Goal: Information Seeking & Learning: Learn about a topic

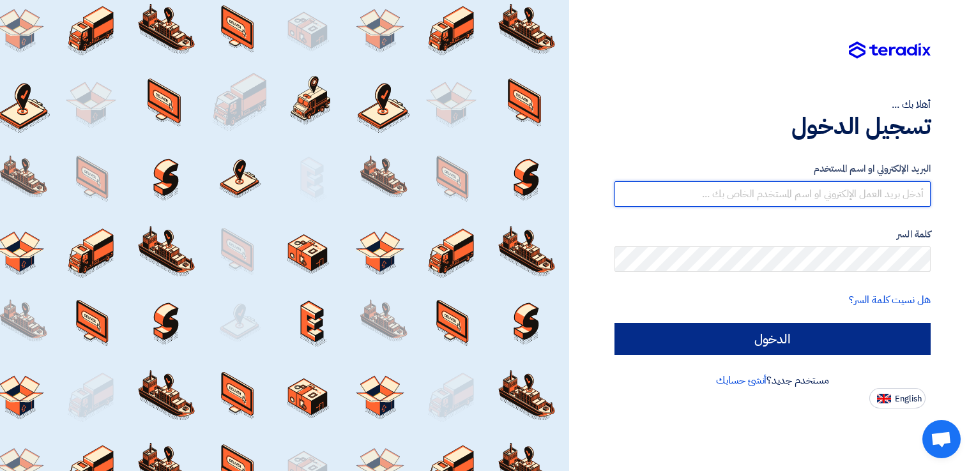
type input "waheed.fareed@wadigroup.com.eg"
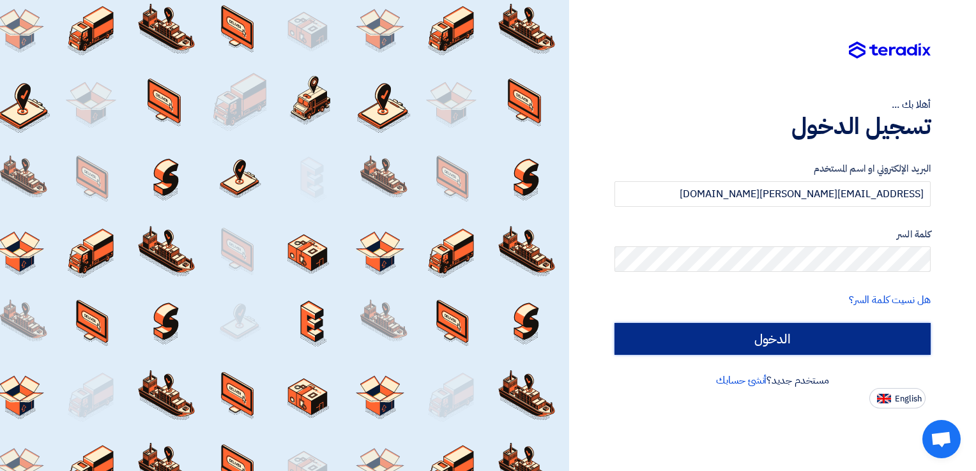
click at [782, 338] on input "الدخول" at bounding box center [772, 339] width 316 height 32
type input "Sign in"
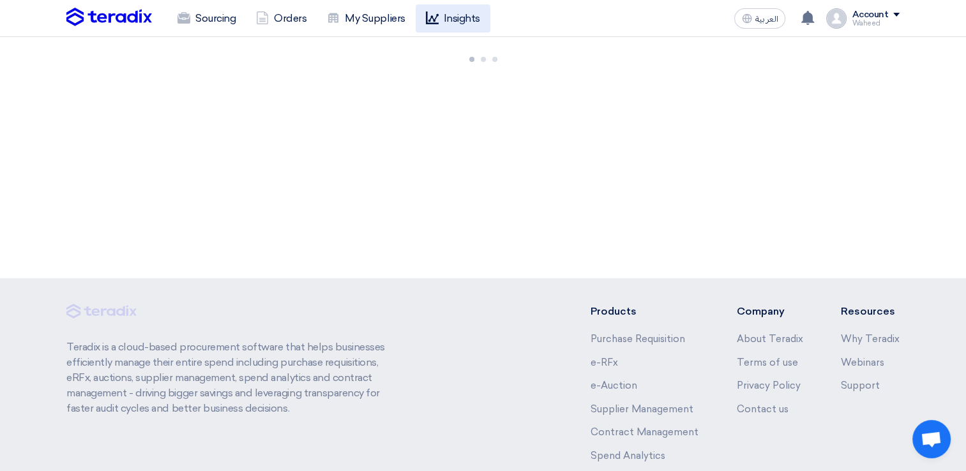
click at [462, 20] on link "Insights" at bounding box center [453, 18] width 75 height 28
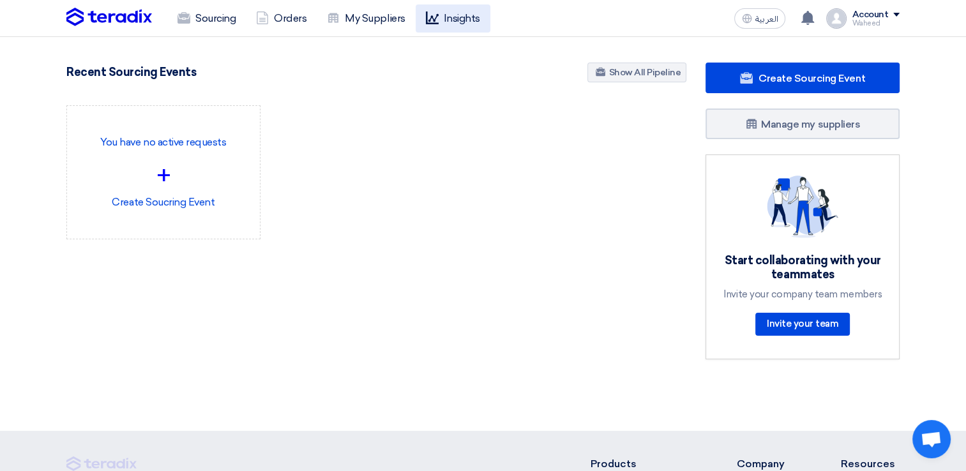
click at [470, 14] on link "Insights" at bounding box center [453, 18] width 75 height 28
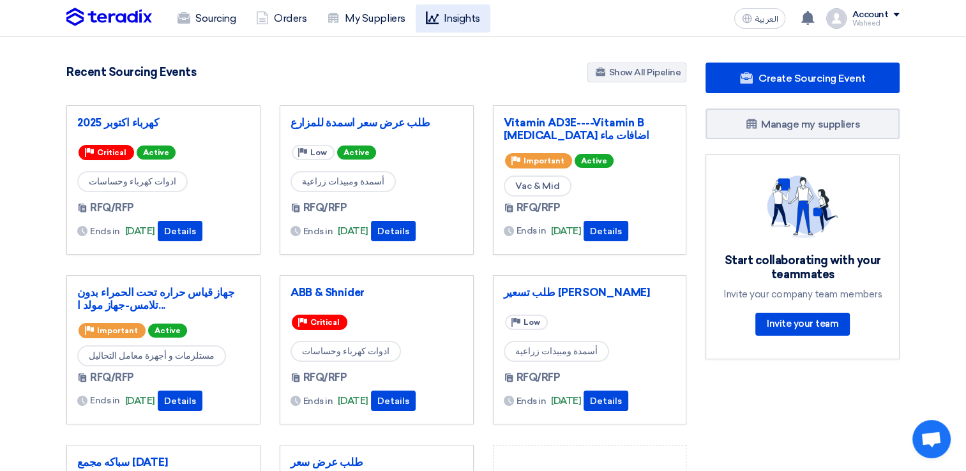
click at [462, 19] on link "Insights" at bounding box center [453, 18] width 75 height 28
click at [460, 22] on link "Insights" at bounding box center [453, 18] width 75 height 28
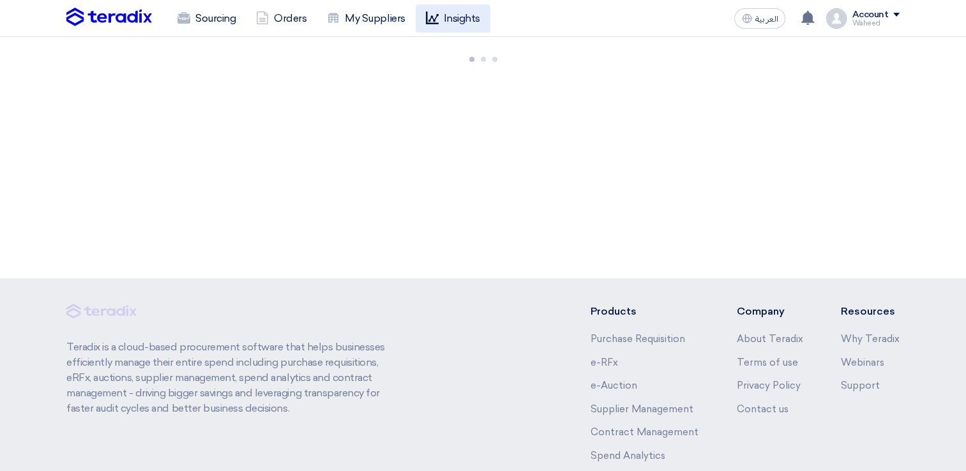
click at [447, 19] on link "Insights" at bounding box center [453, 18] width 75 height 28
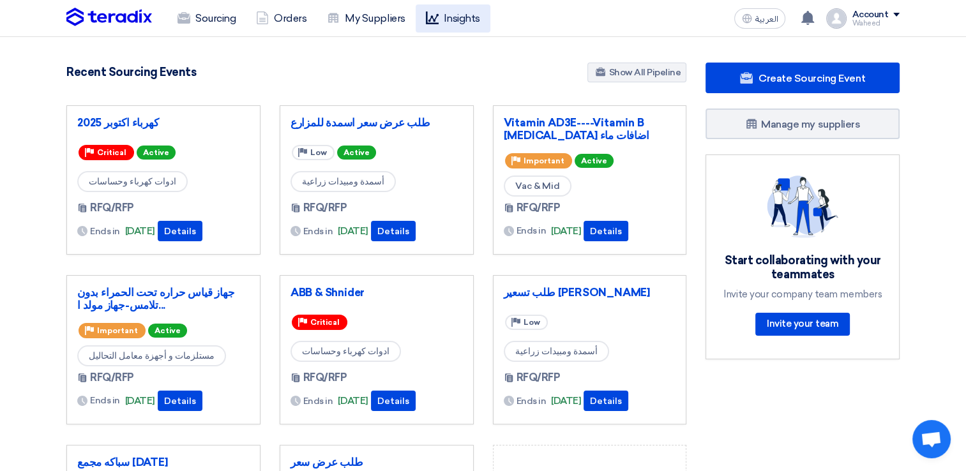
click at [434, 11] on icon at bounding box center [432, 17] width 13 height 13
click at [446, 15] on link "Insights" at bounding box center [453, 18] width 75 height 28
click at [428, 13] on icon at bounding box center [432, 17] width 13 height 13
click at [473, 9] on link "Insights" at bounding box center [453, 18] width 75 height 28
click at [455, 20] on link "Insights" at bounding box center [453, 18] width 75 height 28
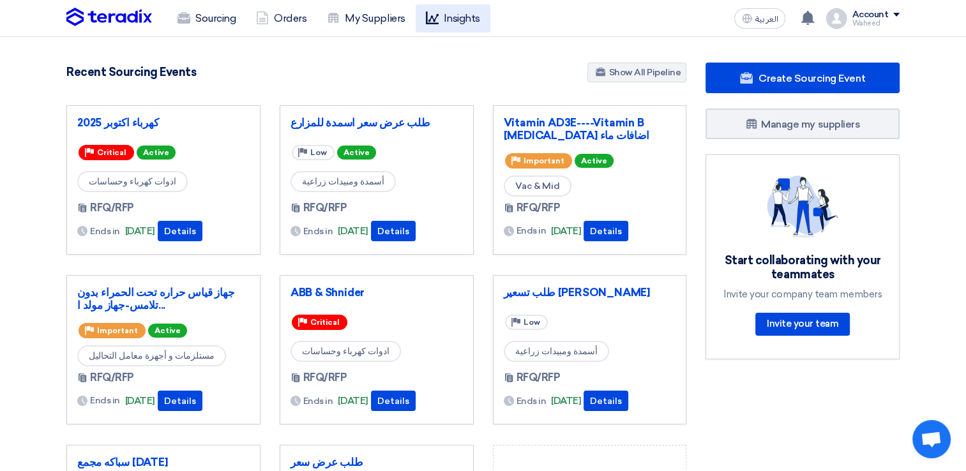
click at [467, 21] on link "Insights" at bounding box center [453, 18] width 75 height 28
click at [463, 15] on link "Insights" at bounding box center [453, 18] width 75 height 28
click at [466, 24] on link "Insights" at bounding box center [453, 18] width 75 height 28
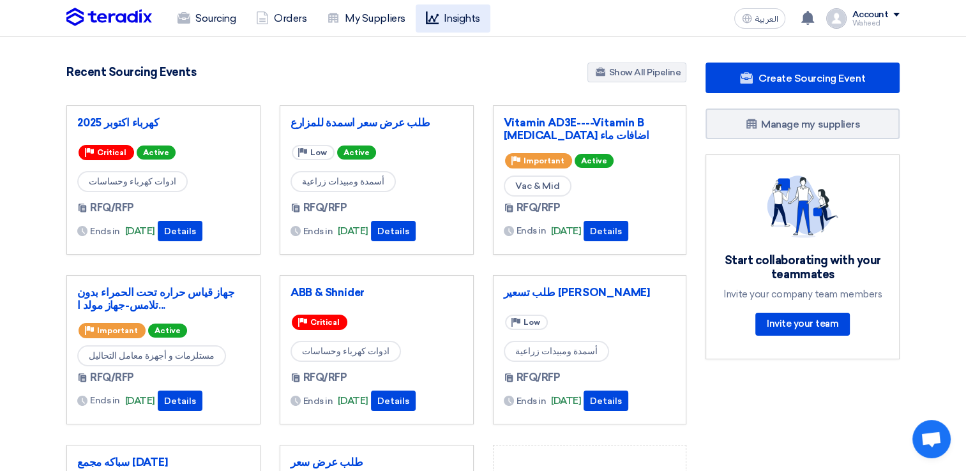
click at [466, 24] on link "Insights" at bounding box center [453, 18] width 75 height 28
click at [454, 13] on link "Insights" at bounding box center [453, 18] width 75 height 28
click at [453, 22] on link "Insights" at bounding box center [453, 18] width 75 height 28
click at [460, 20] on link "Insights" at bounding box center [453, 18] width 75 height 28
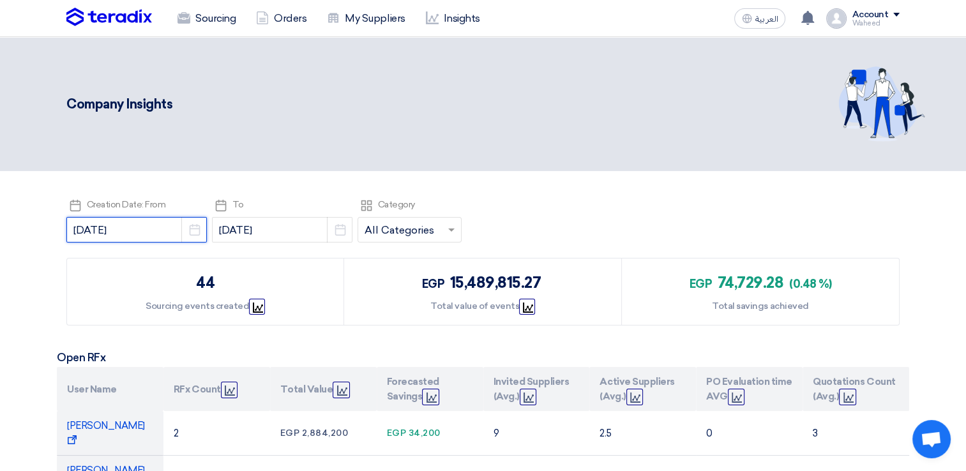
click at [101, 231] on input "[DATE]" at bounding box center [136, 230] width 140 height 26
select select "9"
select select "2025"
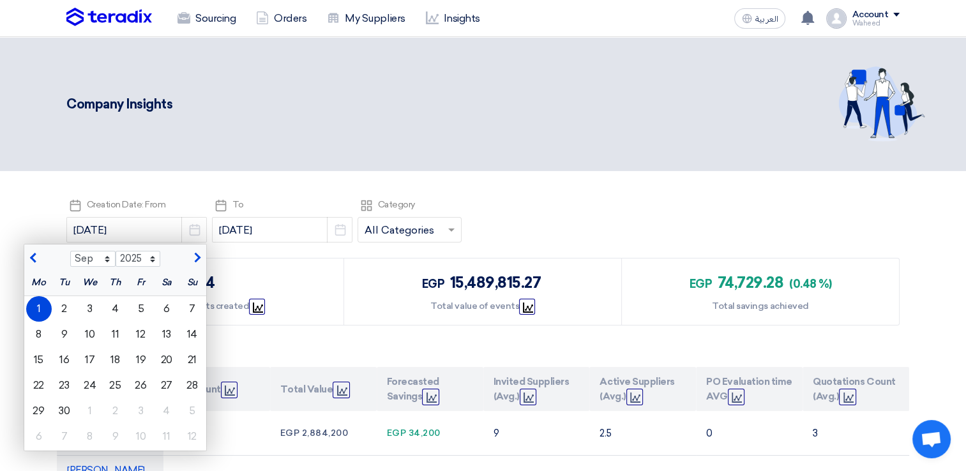
click at [31, 257] on span "button" at bounding box center [34, 258] width 7 height 11
click at [24, 257] on button "button" at bounding box center [34, 257] width 21 height 13
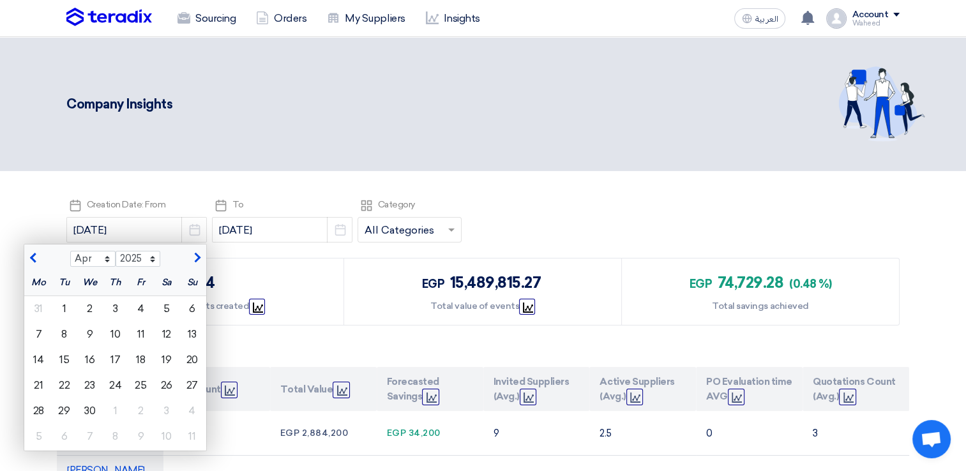
click at [24, 257] on button "button" at bounding box center [34, 257] width 21 height 13
select select "1"
drag, startPoint x: 82, startPoint y: 359, endPoint x: 90, endPoint y: 354, distance: 9.4
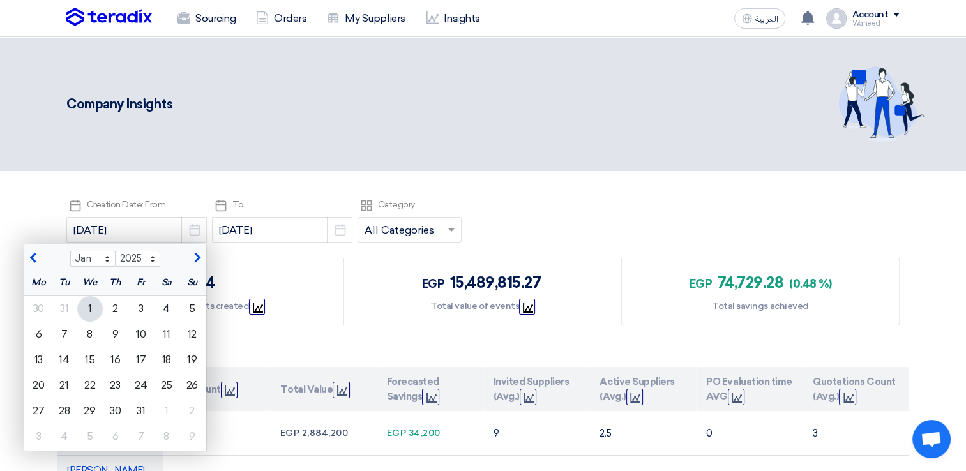
click at [82, 359] on div "15" at bounding box center [90, 360] width 26 height 26
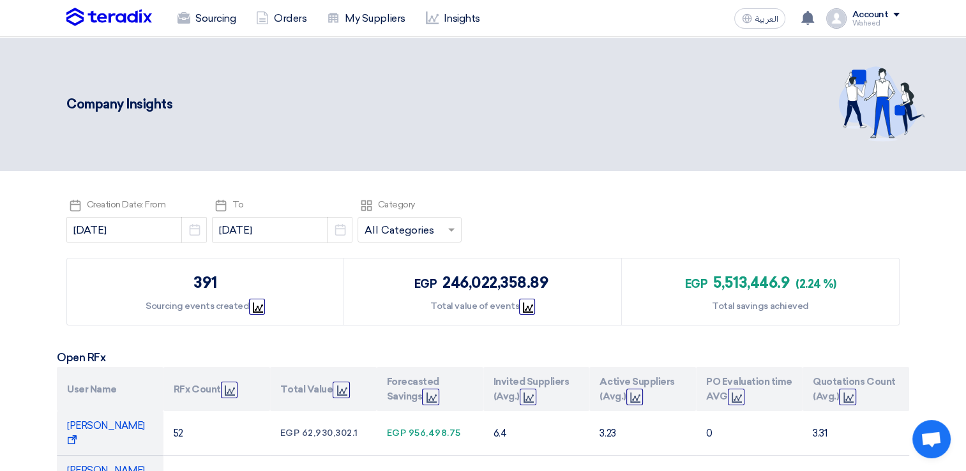
click at [458, 163] on header "Company Insights" at bounding box center [483, 104] width 966 height 134
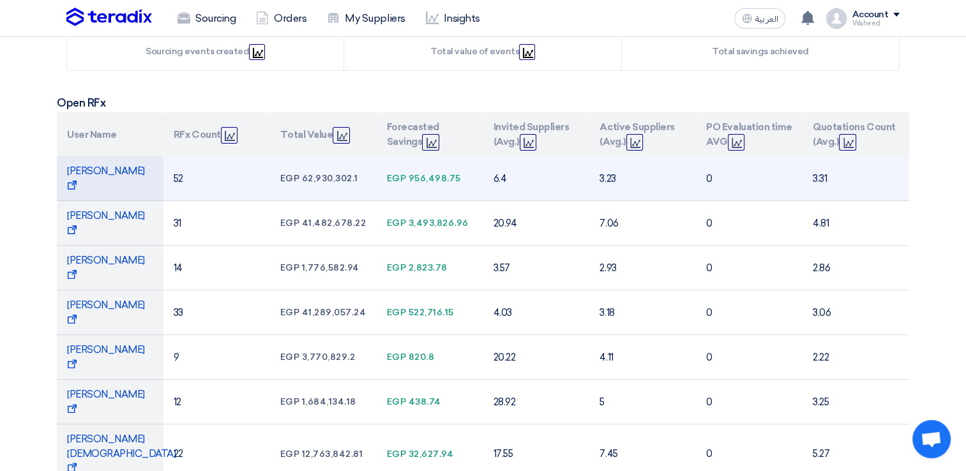
scroll to position [255, 0]
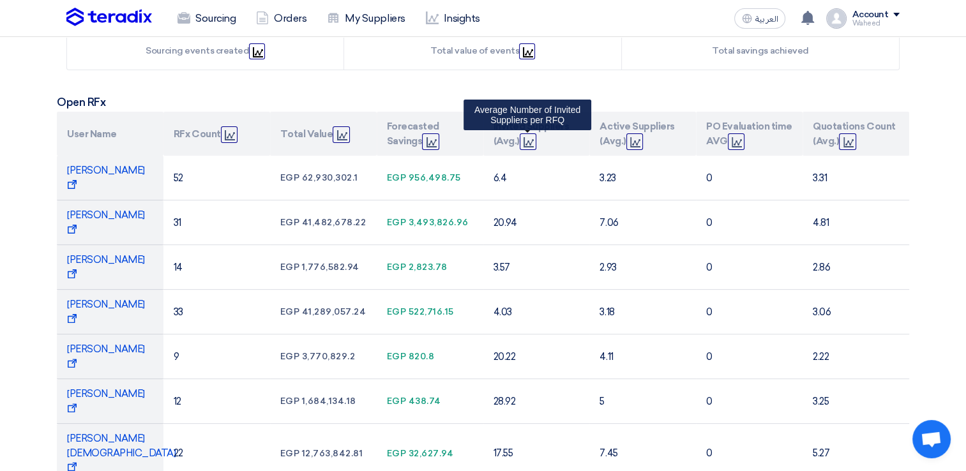
click at [524, 143] on icon "Graph" at bounding box center [529, 142] width 10 height 10
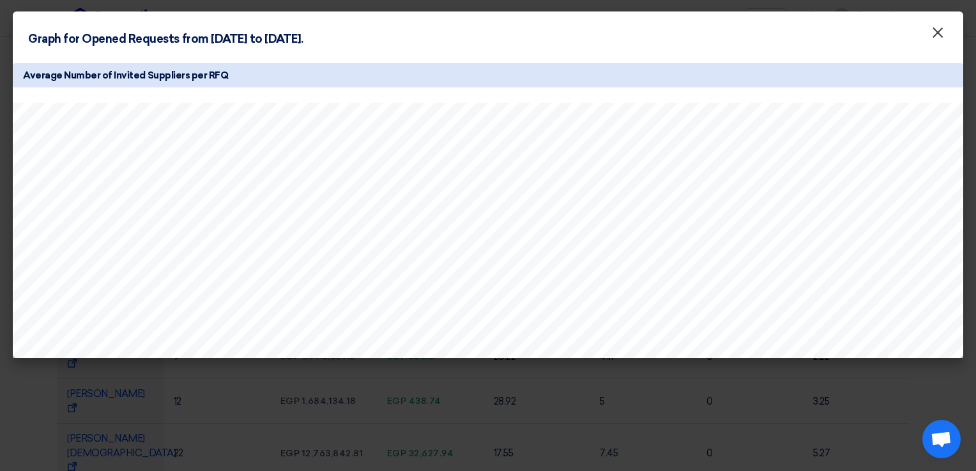
click at [932, 34] on span "×" at bounding box center [937, 36] width 13 height 26
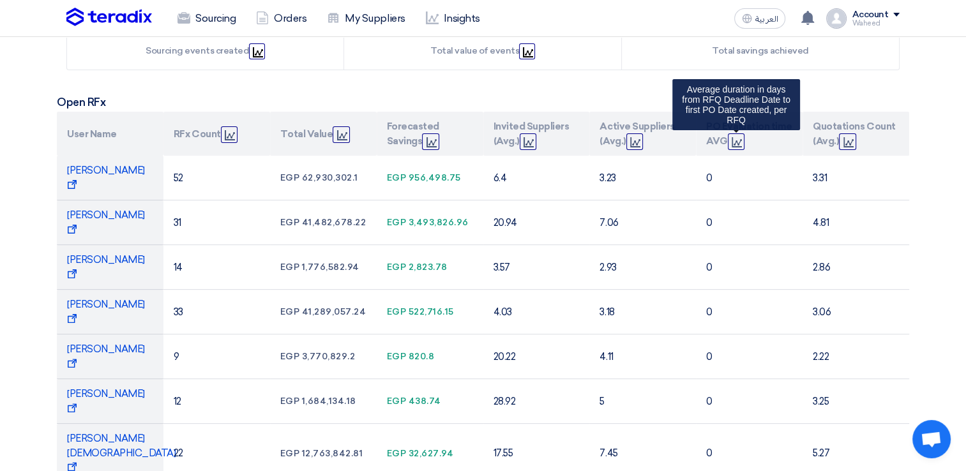
click at [735, 142] on use at bounding box center [737, 142] width 10 height 10
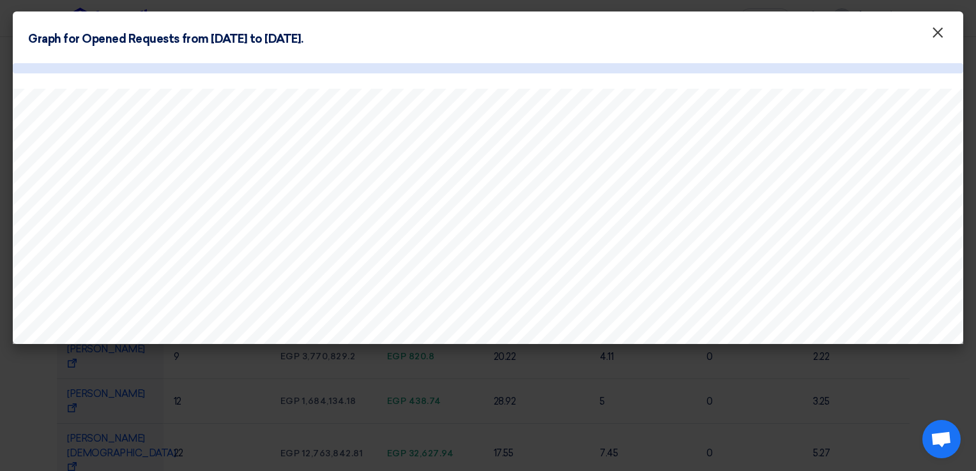
click at [937, 31] on span "×" at bounding box center [937, 36] width 13 height 26
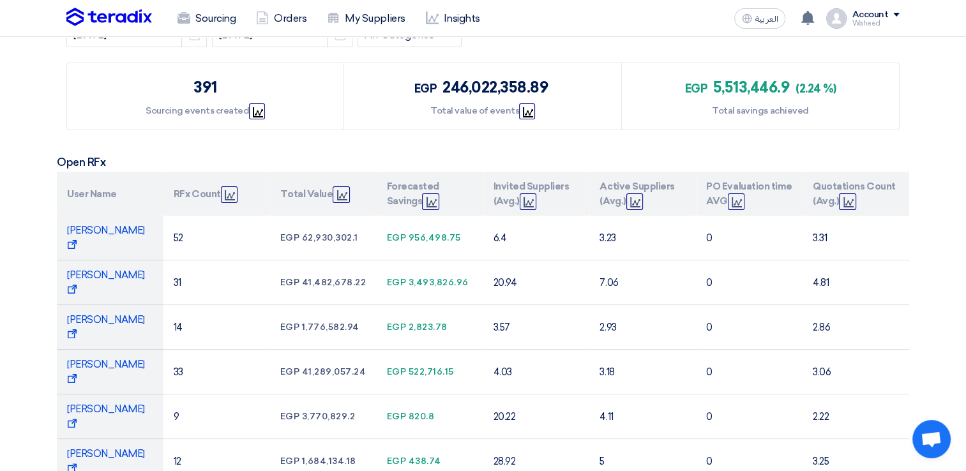
scroll to position [0, 0]
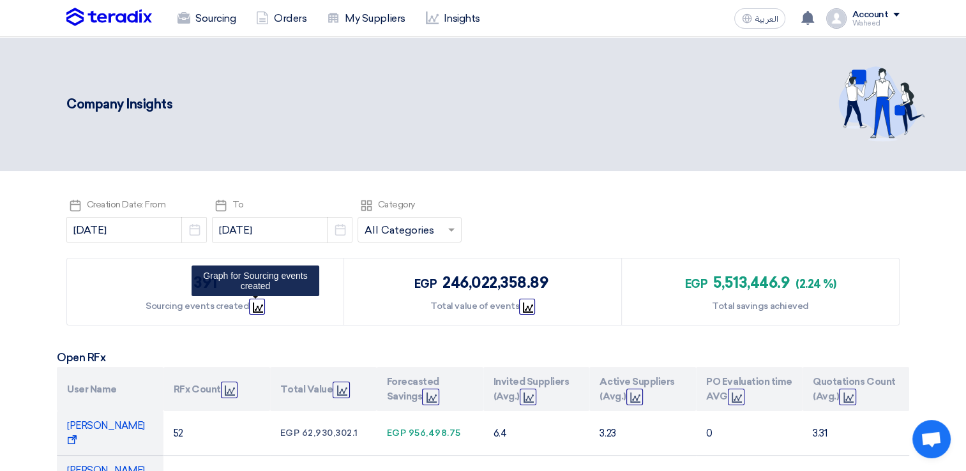
click at [253, 306] on icon "Graph" at bounding box center [258, 308] width 10 height 10
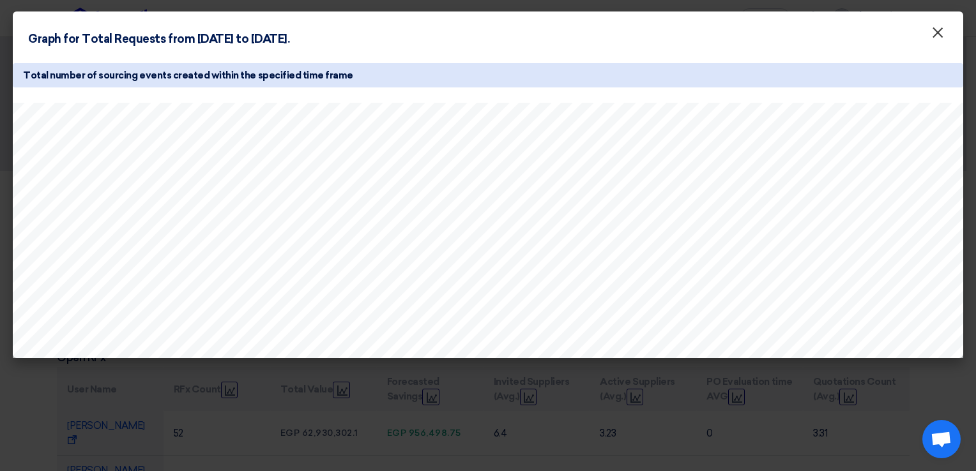
click at [940, 33] on span "×" at bounding box center [937, 36] width 13 height 26
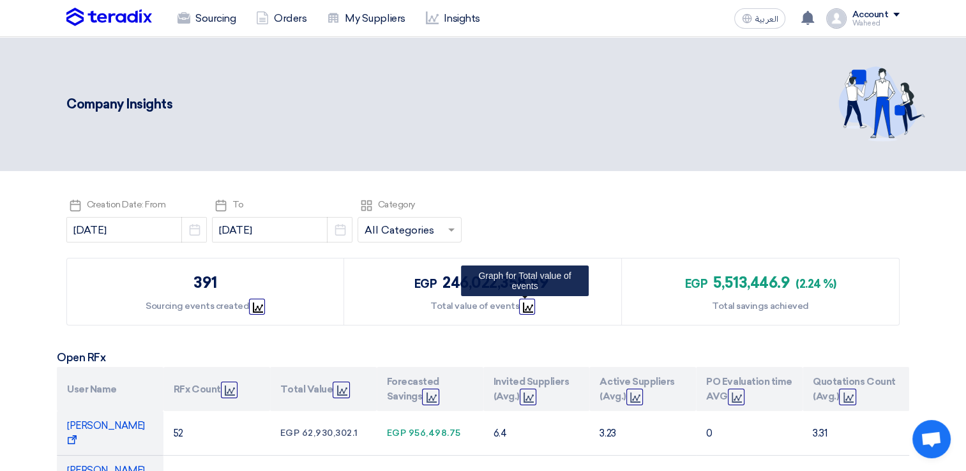
click at [523, 308] on icon "Graph" at bounding box center [528, 308] width 10 height 10
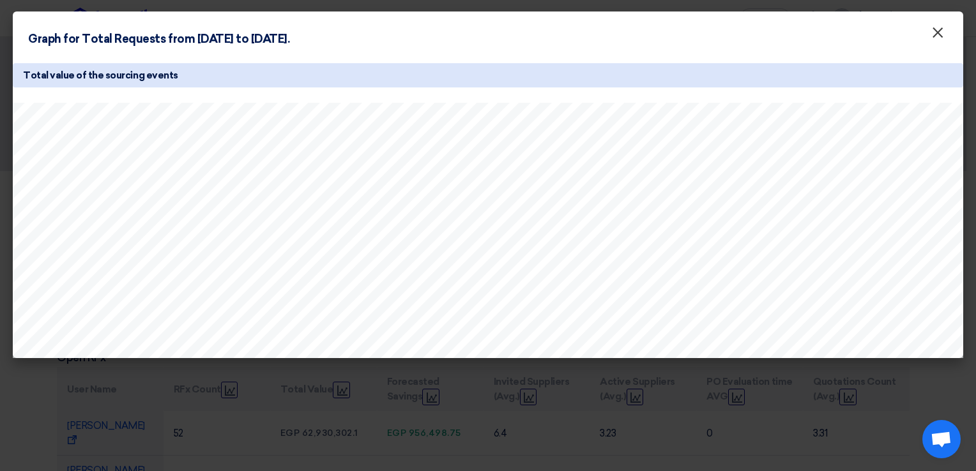
click at [935, 34] on span "×" at bounding box center [937, 36] width 13 height 26
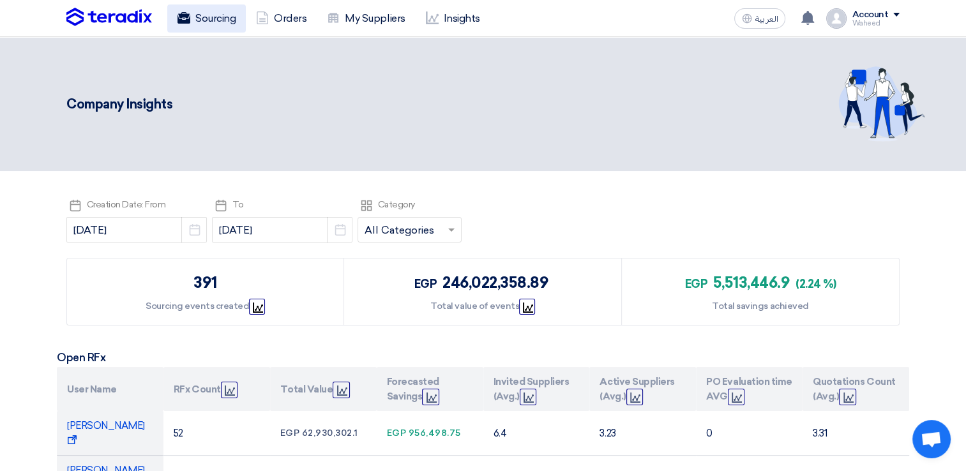
click at [196, 22] on link "Sourcing" at bounding box center [206, 18] width 79 height 28
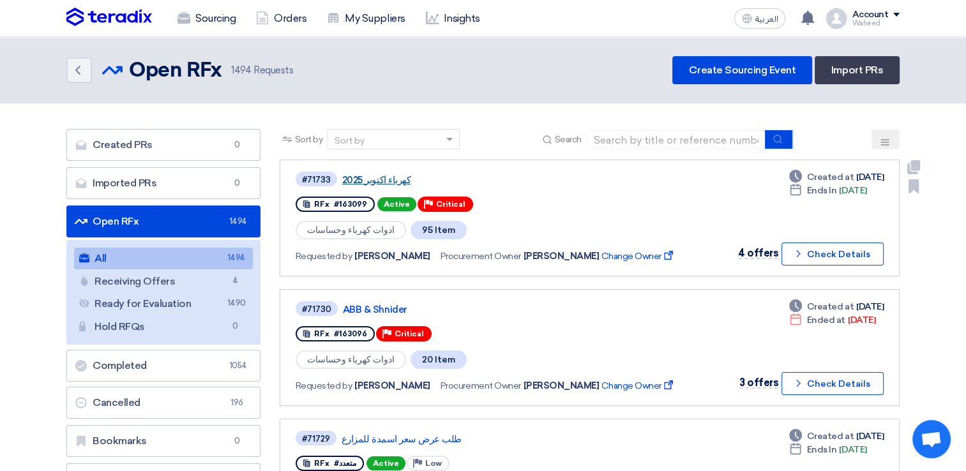
click at [367, 177] on link "كهرباء اكتوبر 2025" at bounding box center [501, 179] width 319 height 11
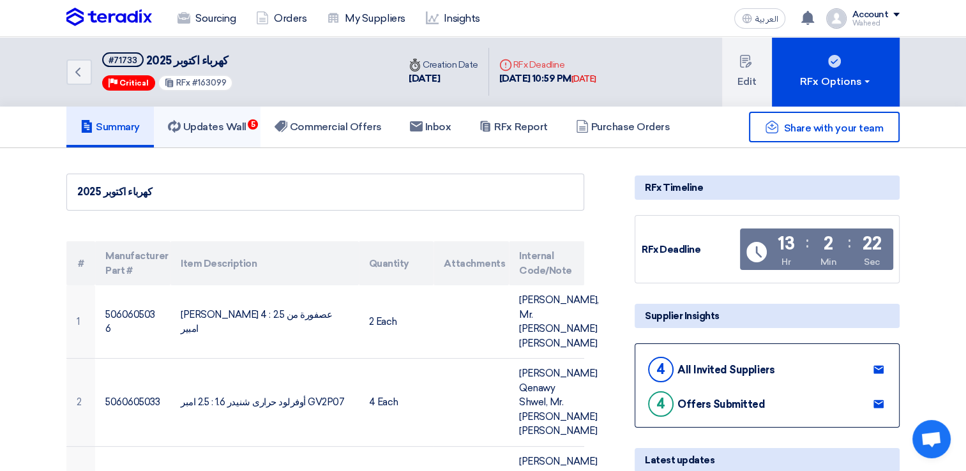
click at [209, 124] on h5 "Updates Wall 5" at bounding box center [207, 127] width 79 height 13
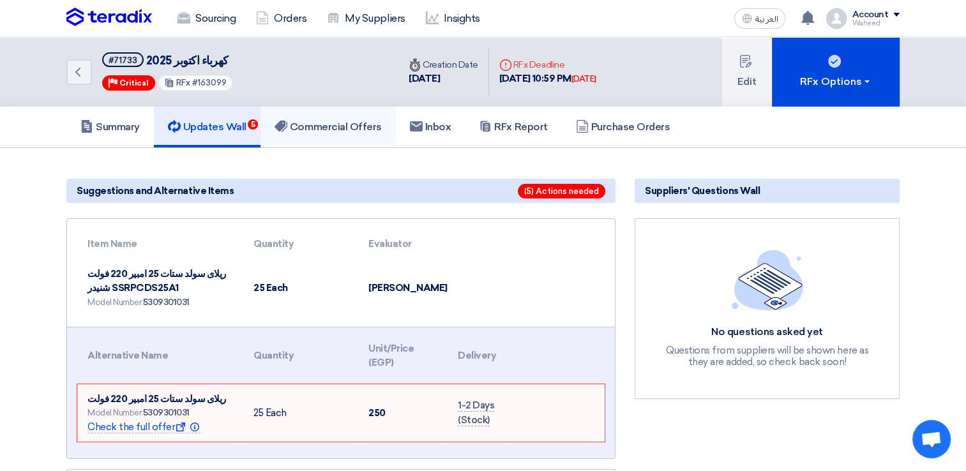
click at [351, 126] on h5 "Commercial Offers" at bounding box center [328, 127] width 107 height 13
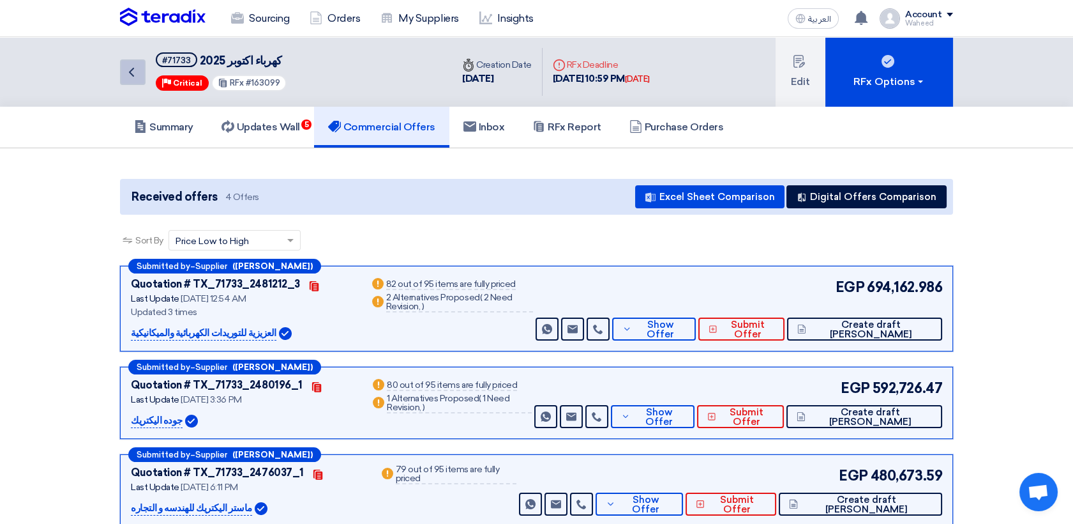
click at [131, 73] on use at bounding box center [131, 72] width 5 height 9
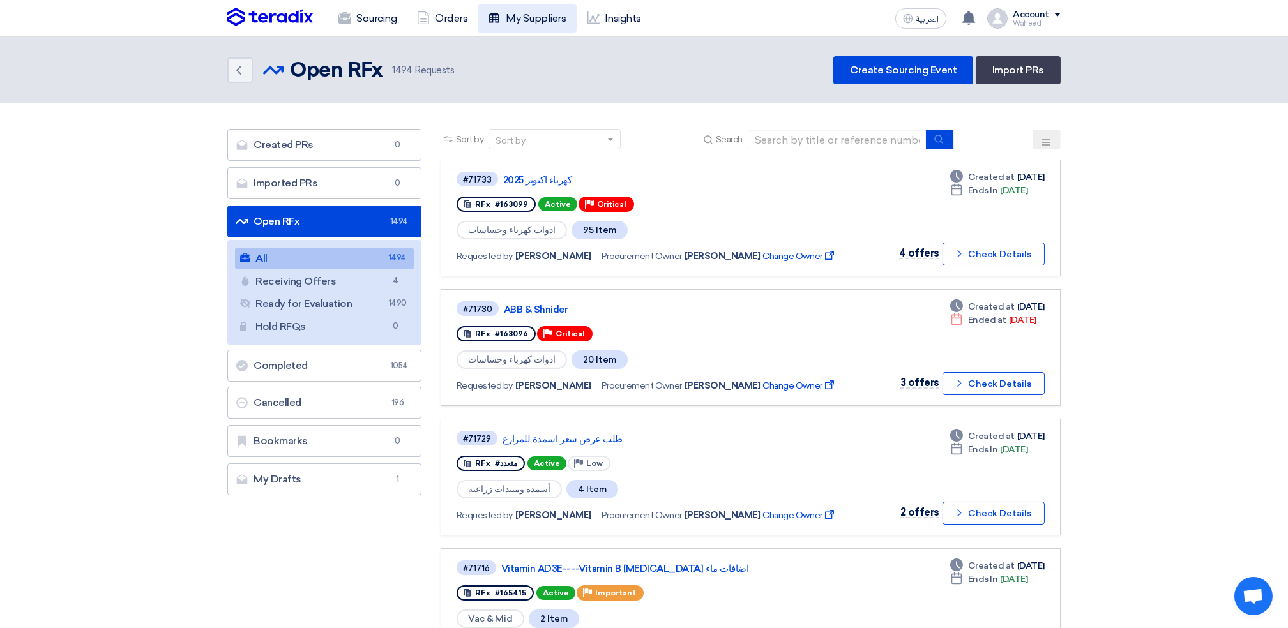
click at [540, 8] on link "My Suppliers" at bounding box center [527, 18] width 98 height 28
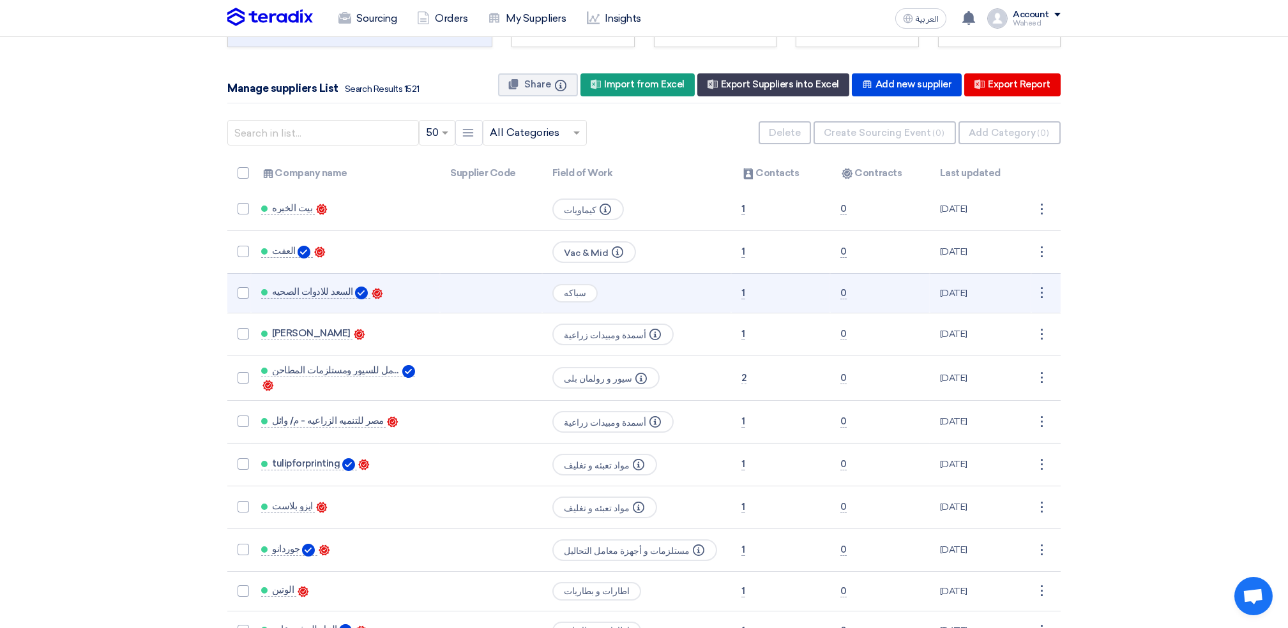
scroll to position [85, 0]
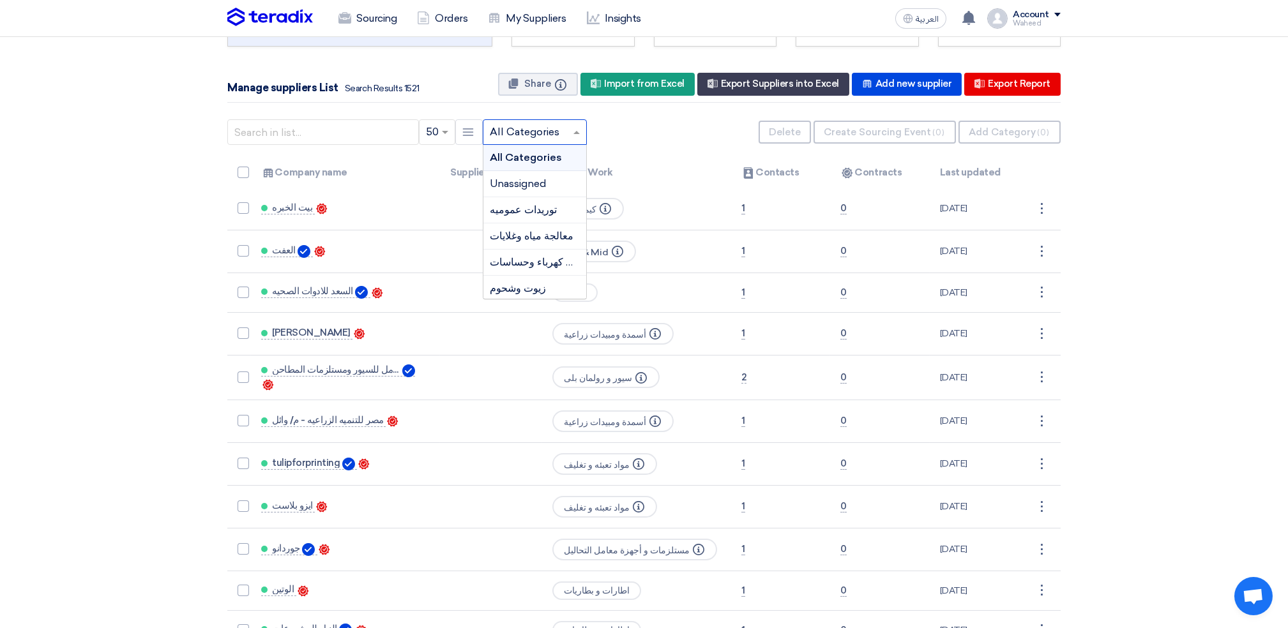
click at [508, 125] on input "text" at bounding box center [528, 132] width 77 height 21
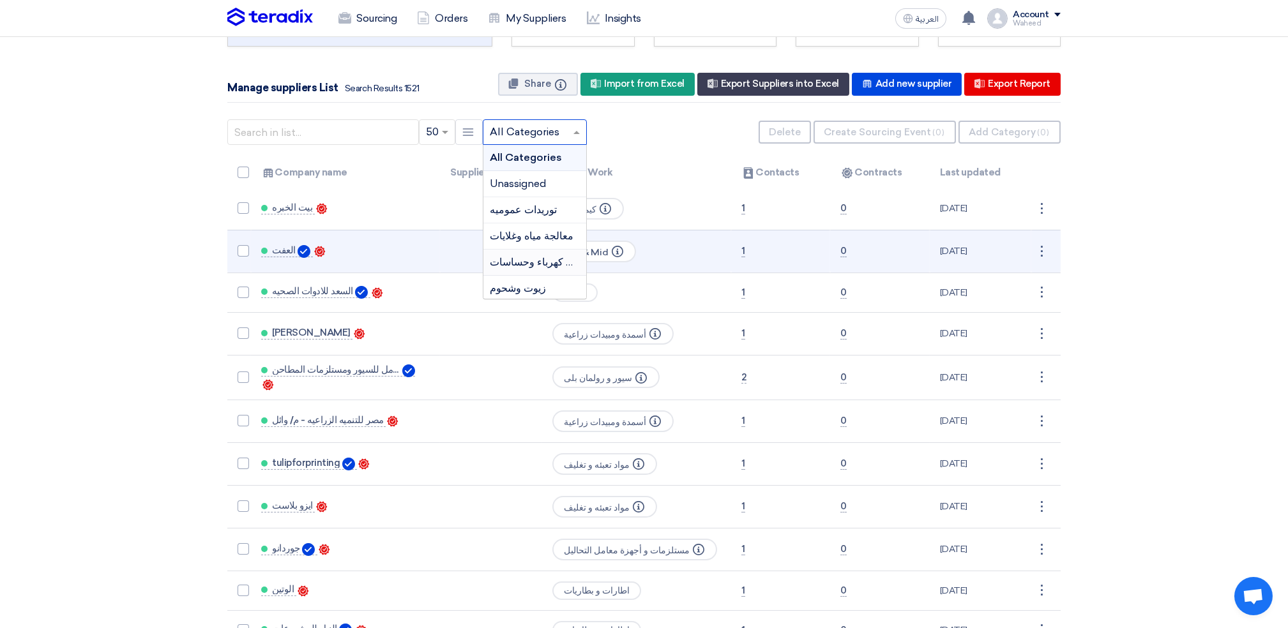
click at [518, 261] on span "ادوات كهرباء وحساسات" at bounding box center [540, 262] width 100 height 12
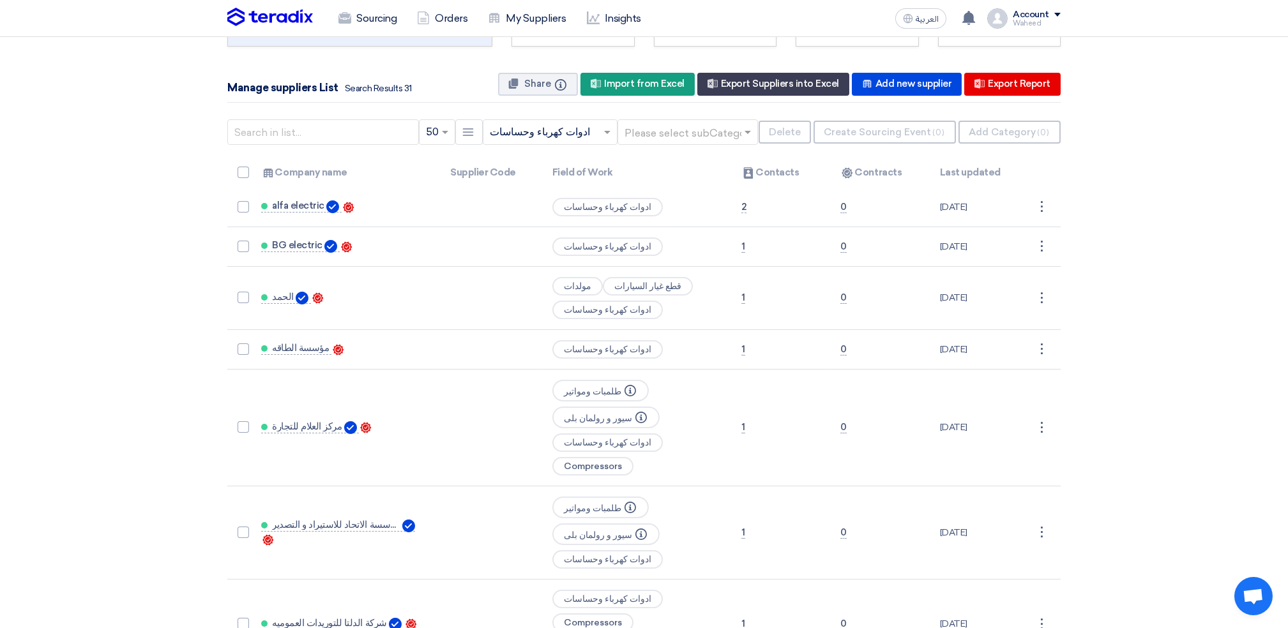
click at [604, 131] on span at bounding box center [607, 133] width 6 height 4
click at [515, 132] on input "text" at bounding box center [544, 132] width 108 height 21
click at [383, 132] on input "text" at bounding box center [323, 132] width 192 height 26
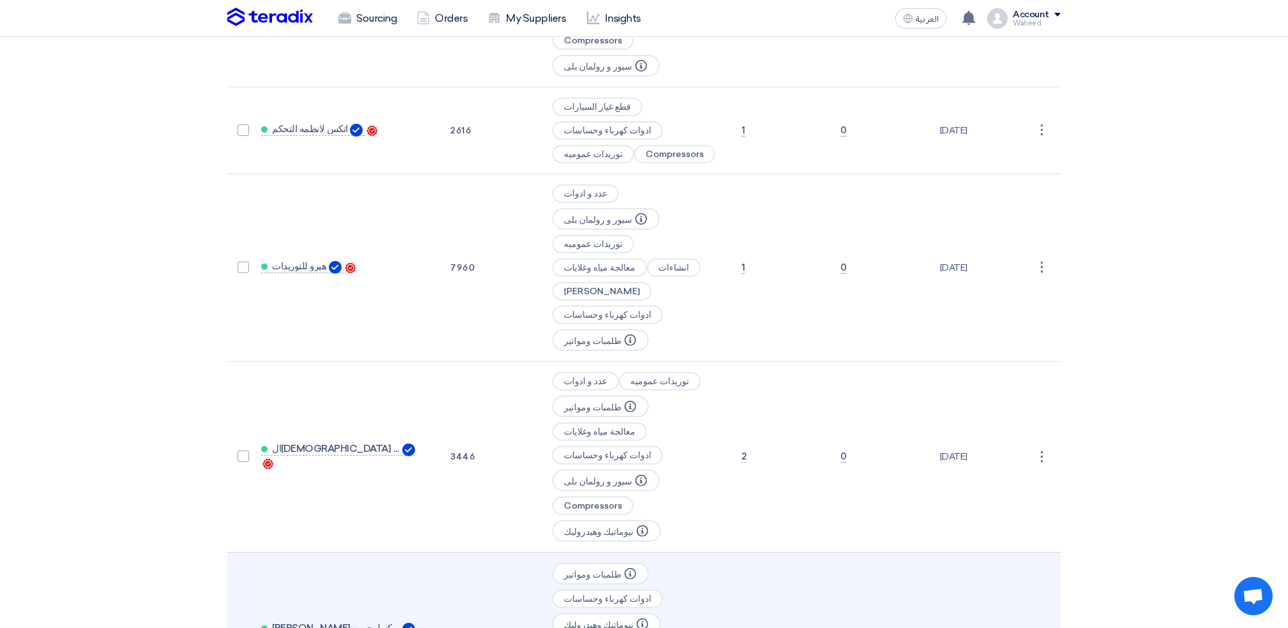
scroll to position [2213, 0]
